Goal: Information Seeking & Learning: Learn about a topic

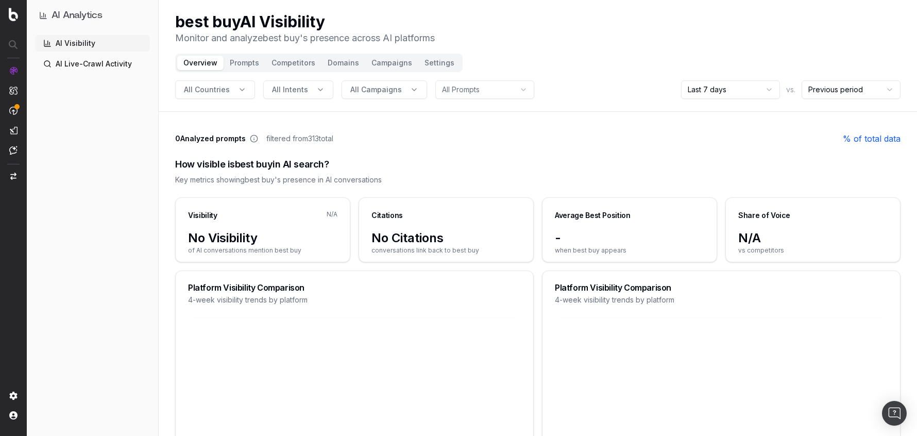
click at [86, 61] on link "AI Live-Crawl Activity" at bounding box center [92, 64] width 115 height 16
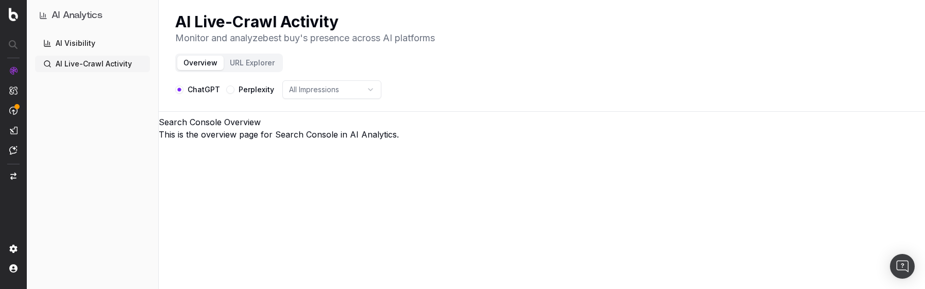
click at [233, 89] on div "Perplexity" at bounding box center [250, 89] width 48 height 19
click at [251, 57] on button "URL Explorer" at bounding box center [252, 63] width 57 height 14
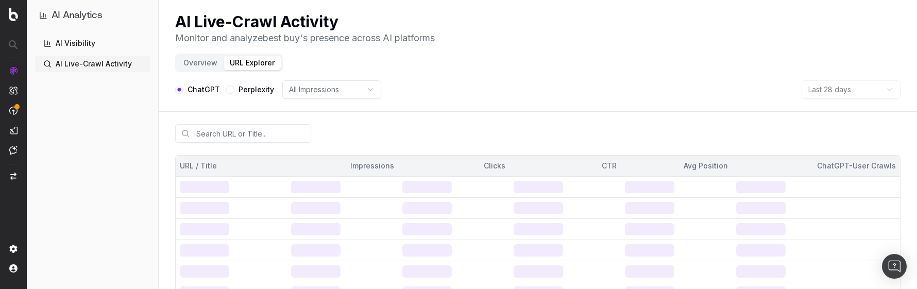
click at [72, 40] on link "AI Visibility" at bounding box center [92, 43] width 115 height 16
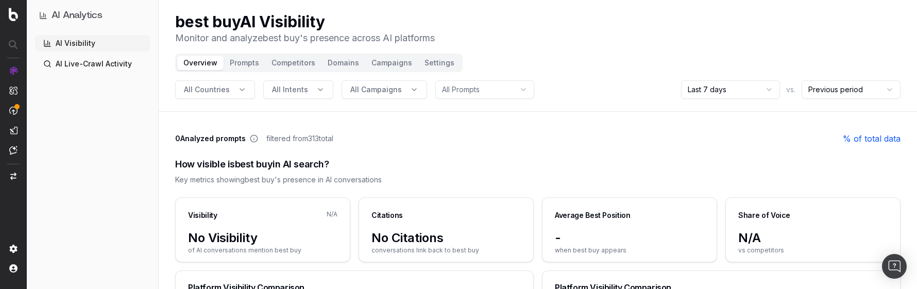
click at [240, 62] on button "Prompts" at bounding box center [245, 63] width 42 height 14
